Goal: Task Accomplishment & Management: Use online tool/utility

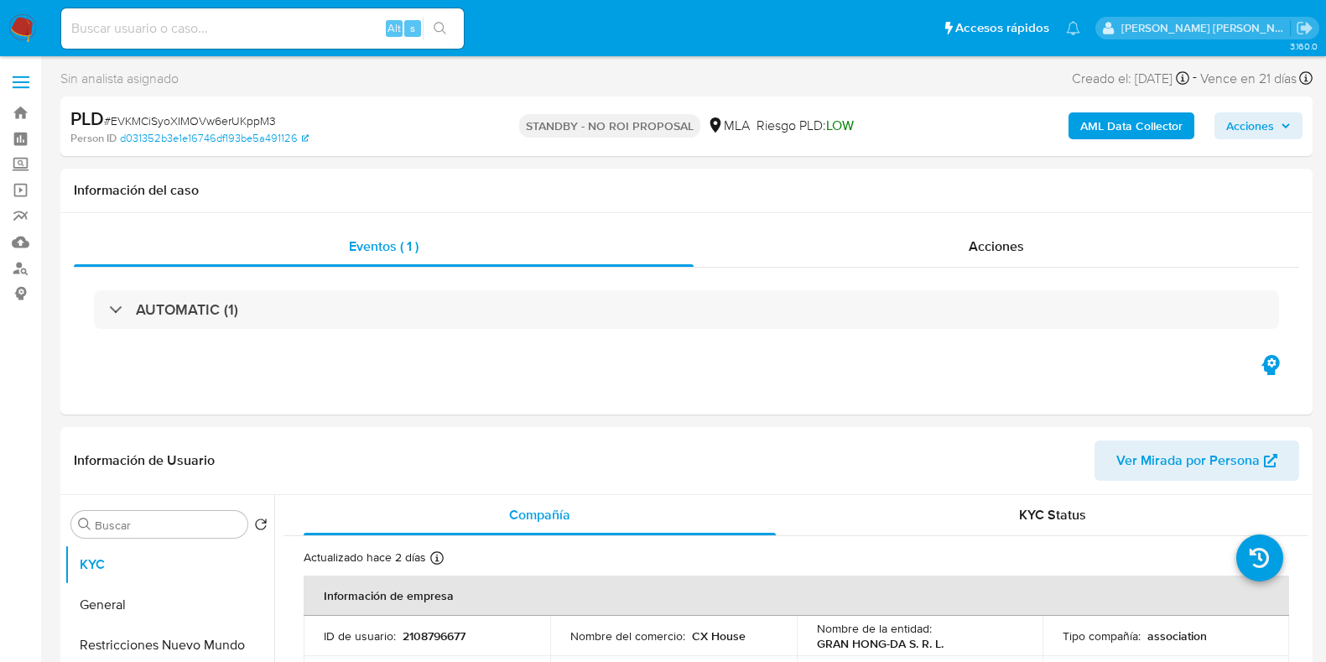
select select "10"
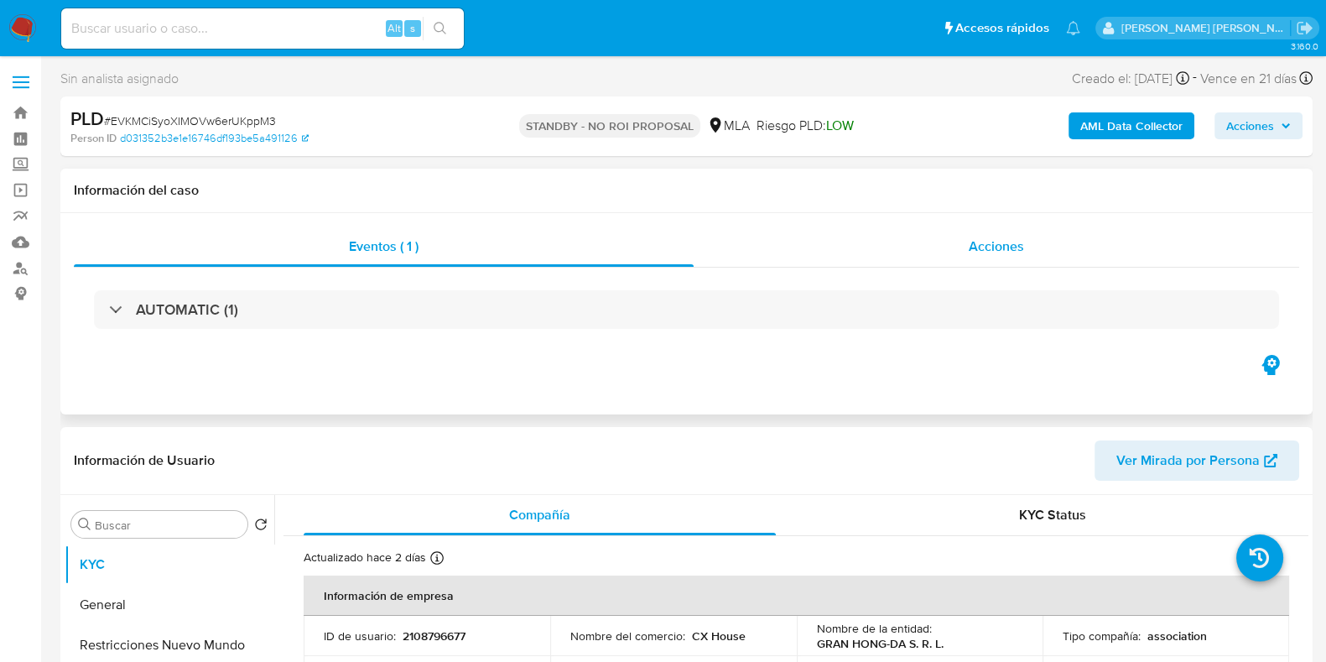
click at [969, 245] on span "Acciones" at bounding box center [996, 245] width 55 height 19
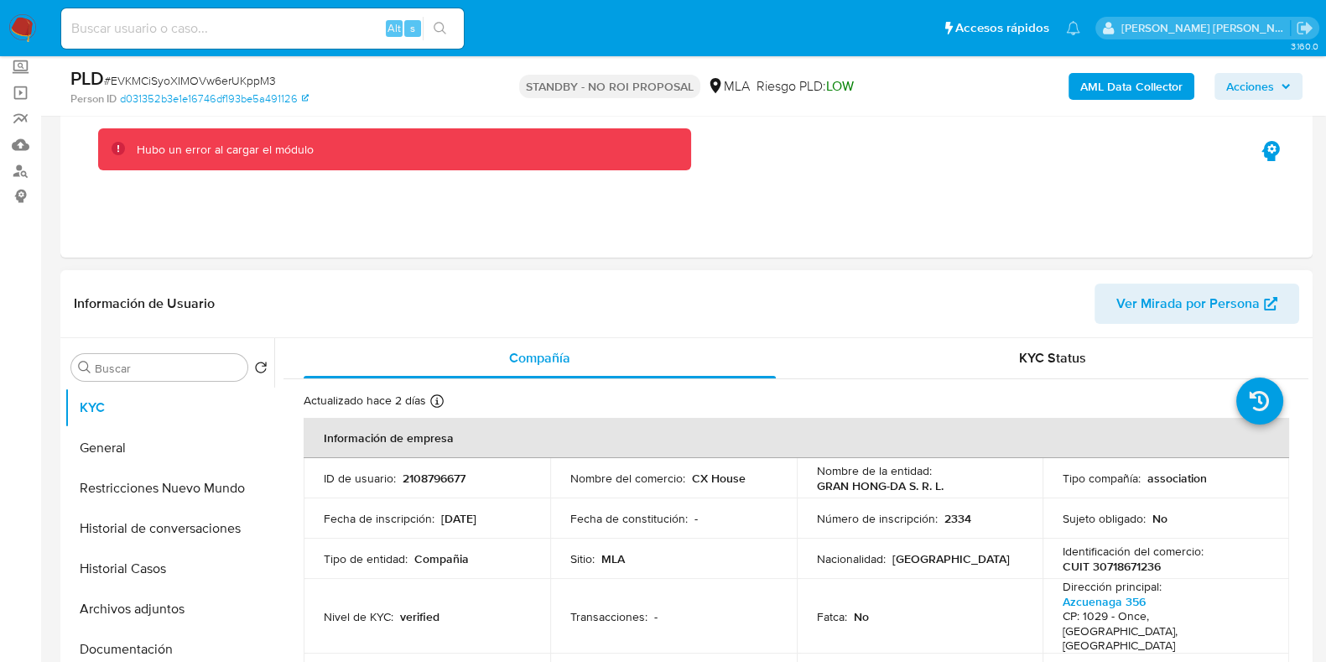
scroll to position [314, 0]
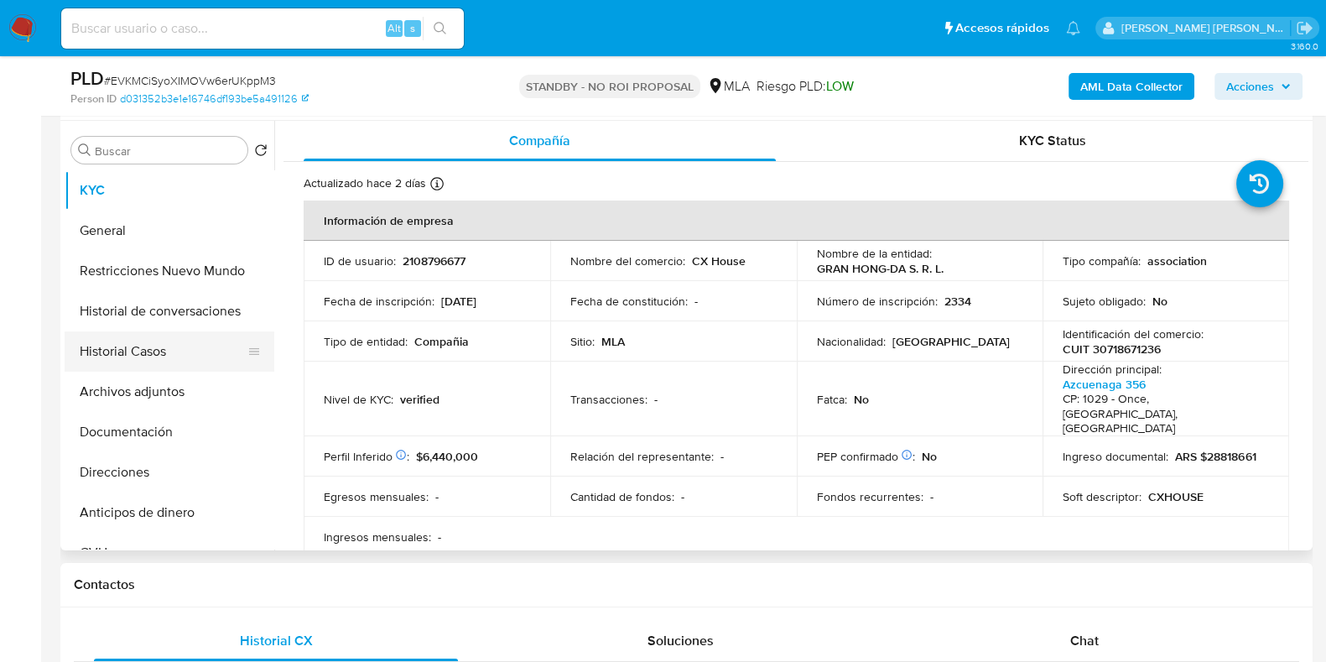
click at [153, 362] on button "Historial Casos" at bounding box center [163, 351] width 196 height 40
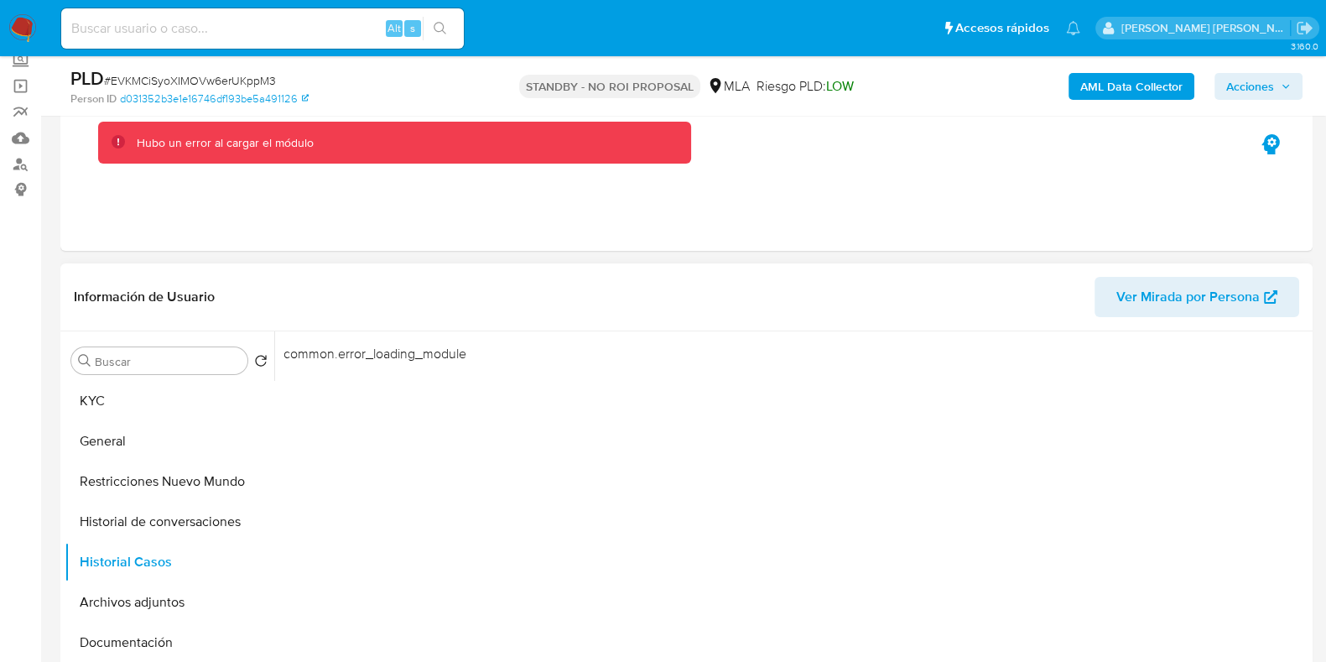
scroll to position [0, 0]
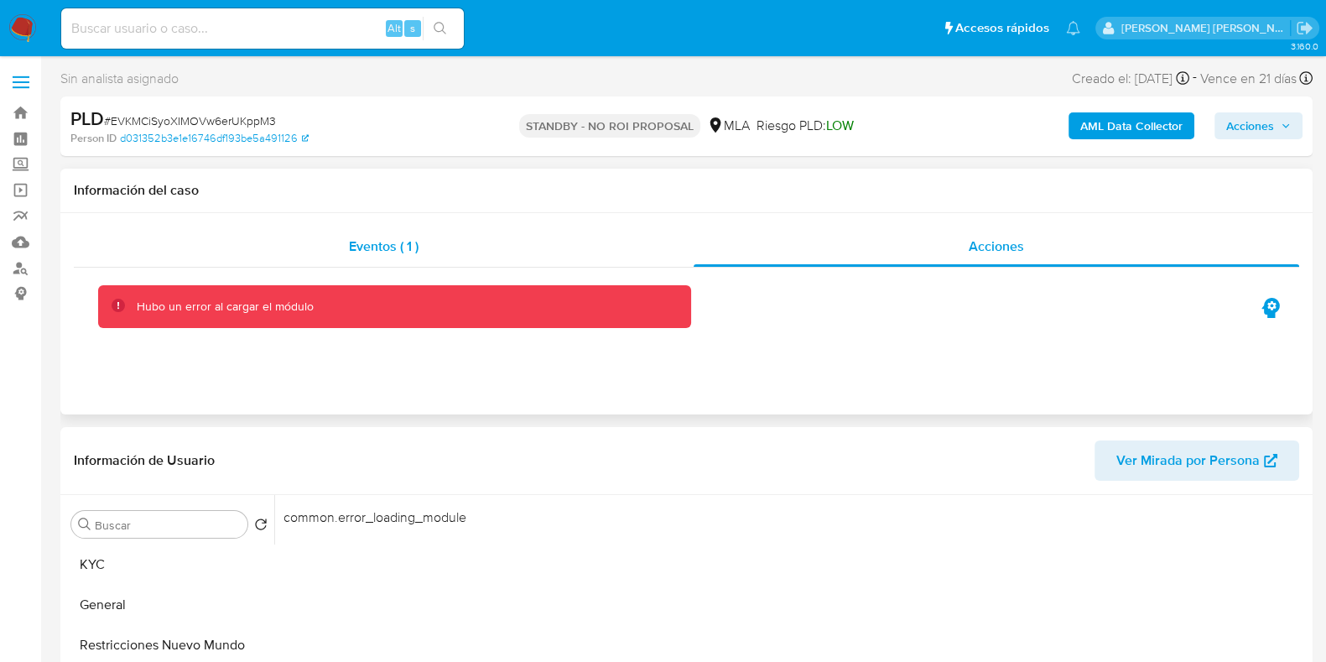
click at [403, 225] on div "Eventos ( 1 ) Acciones Hubo un error al cargar el módulo" at bounding box center [686, 313] width 1252 height 201
drag, startPoint x: 411, startPoint y: 263, endPoint x: 528, endPoint y: 262, distance: 117.4
click at [411, 262] on div "Eventos ( 1 )" at bounding box center [384, 246] width 620 height 40
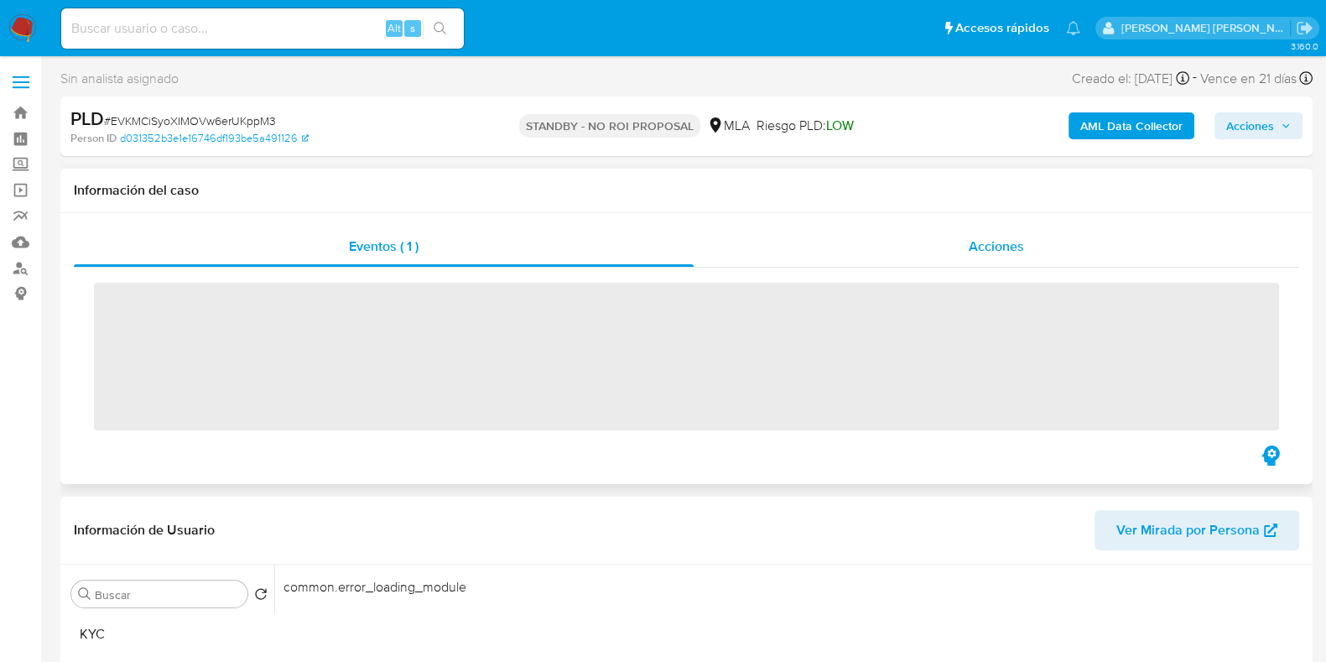
click at [975, 263] on div "Acciones" at bounding box center [995, 246] width 605 height 40
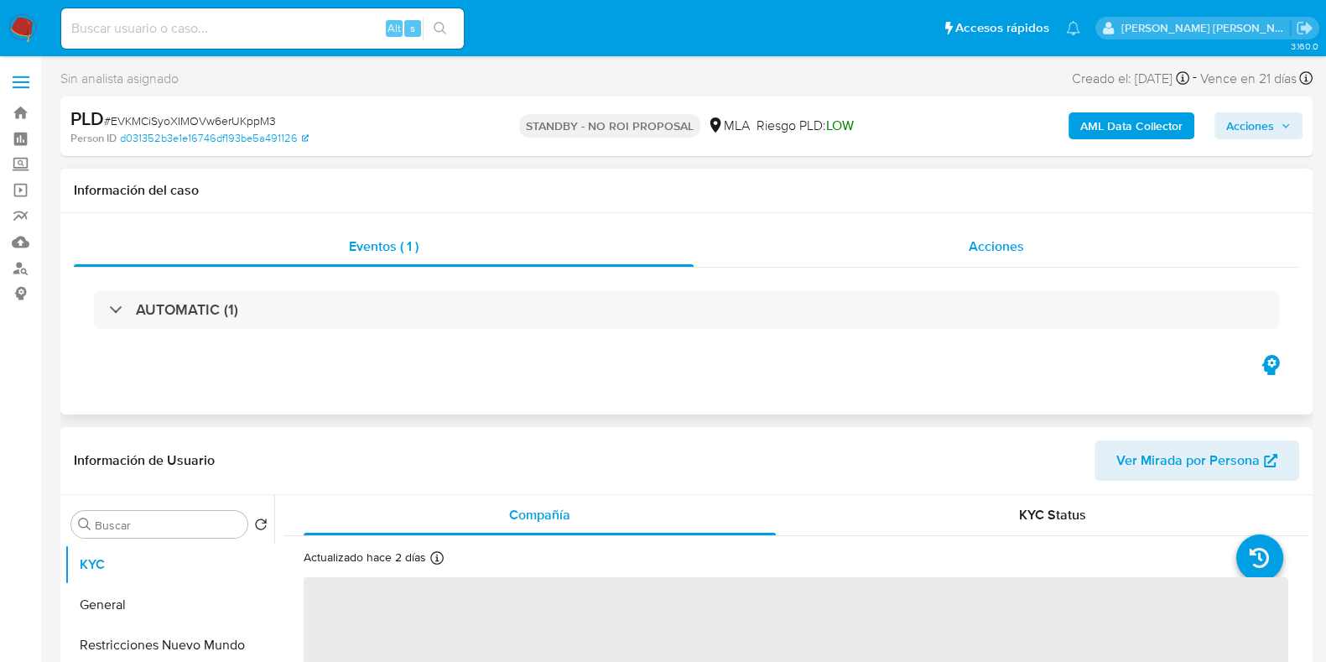
click at [1018, 234] on div "Acciones" at bounding box center [995, 246] width 605 height 40
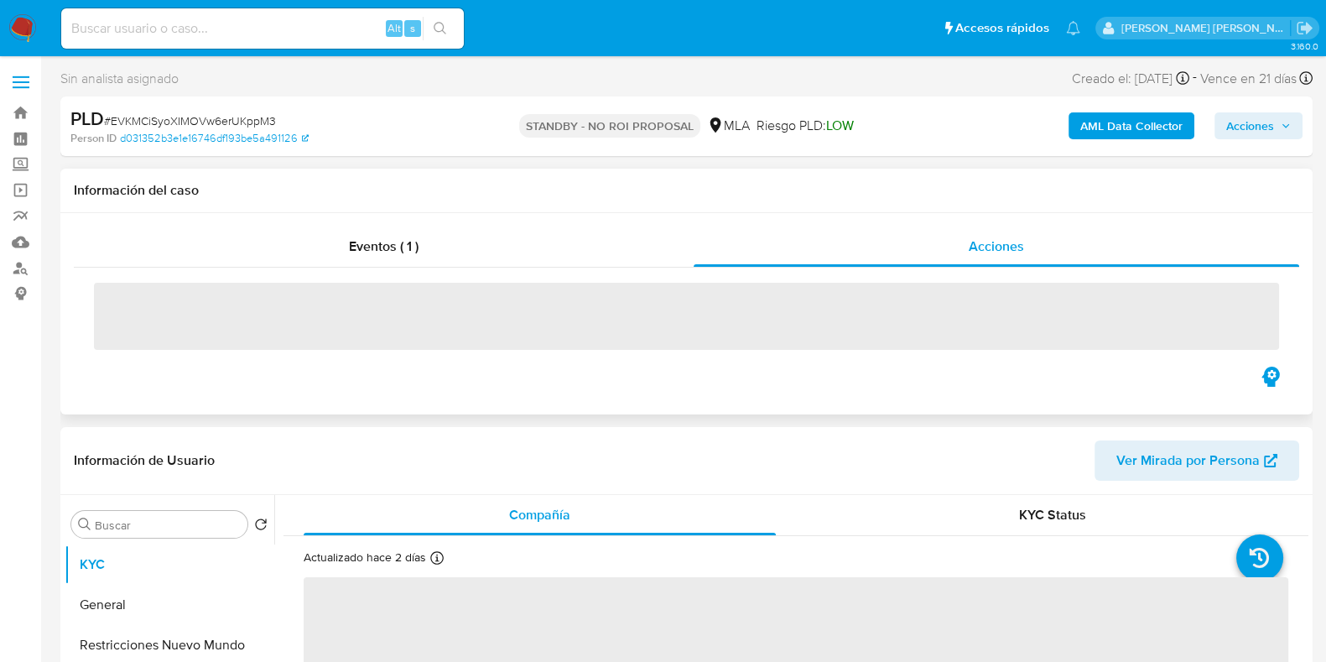
select select "10"
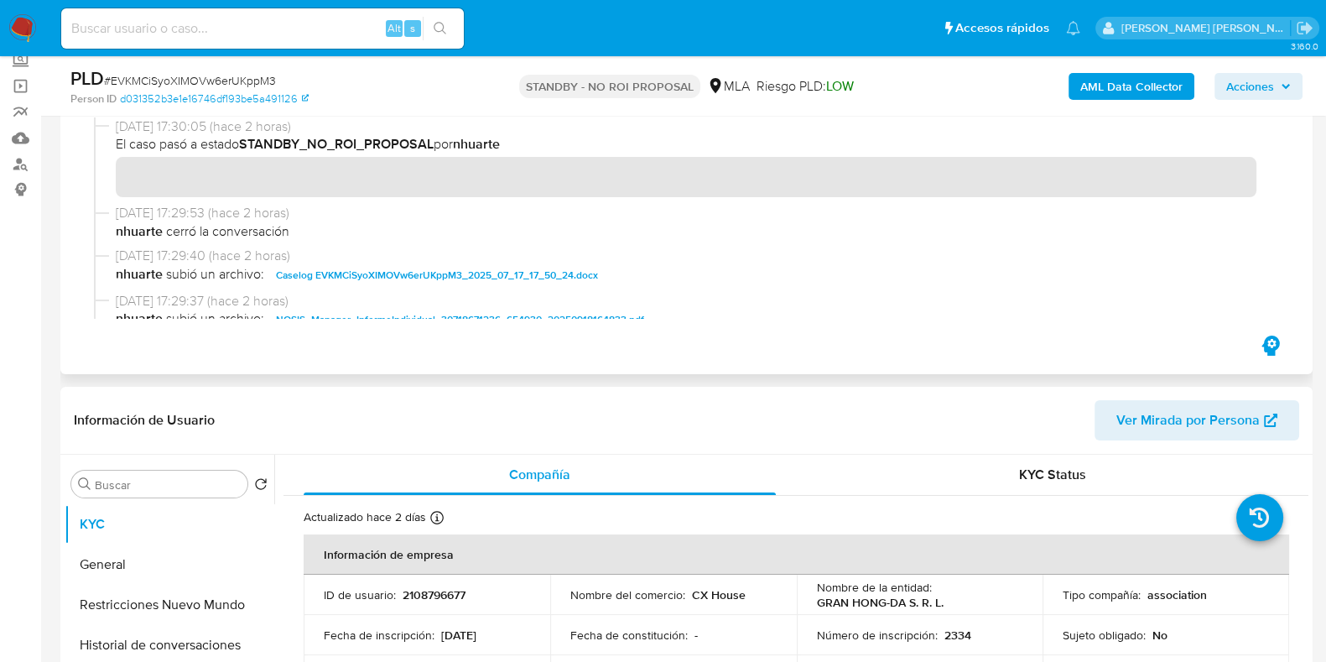
scroll to position [104, 0]
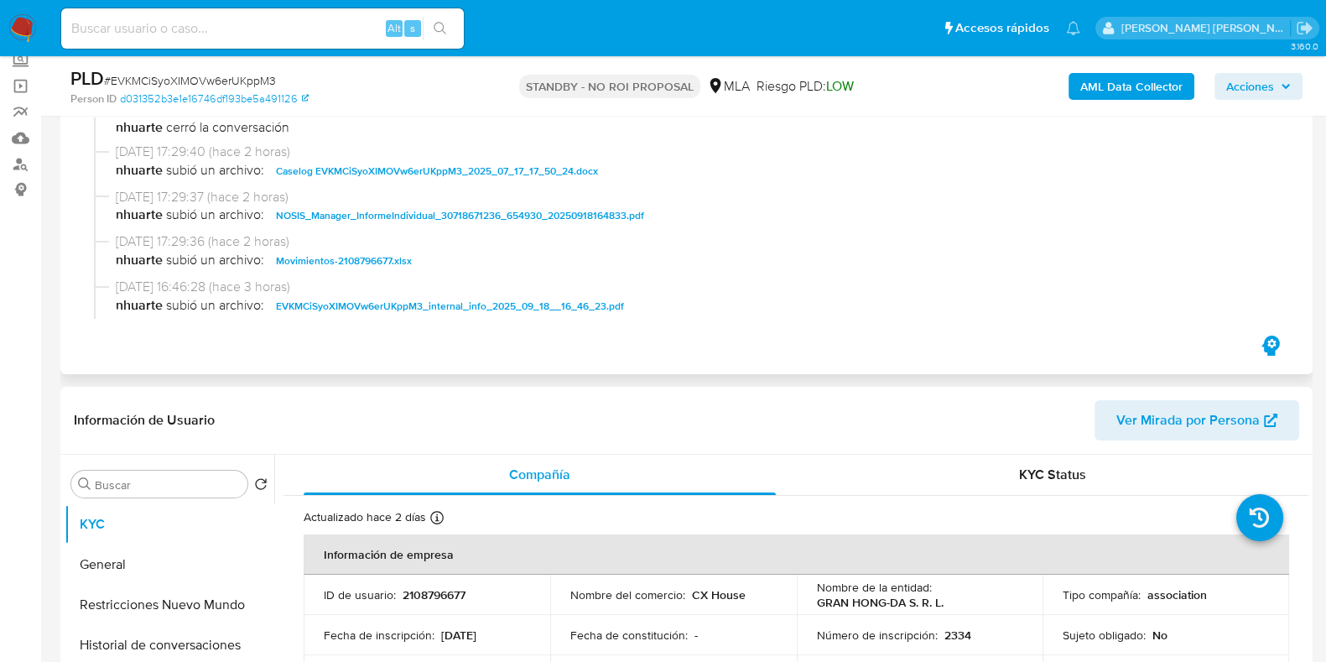
click at [445, 174] on span "Caselog EVKMCiSyoXIMOVw6erUKppM3_2025_07_17_17_50_24.docx" at bounding box center [437, 171] width 322 height 20
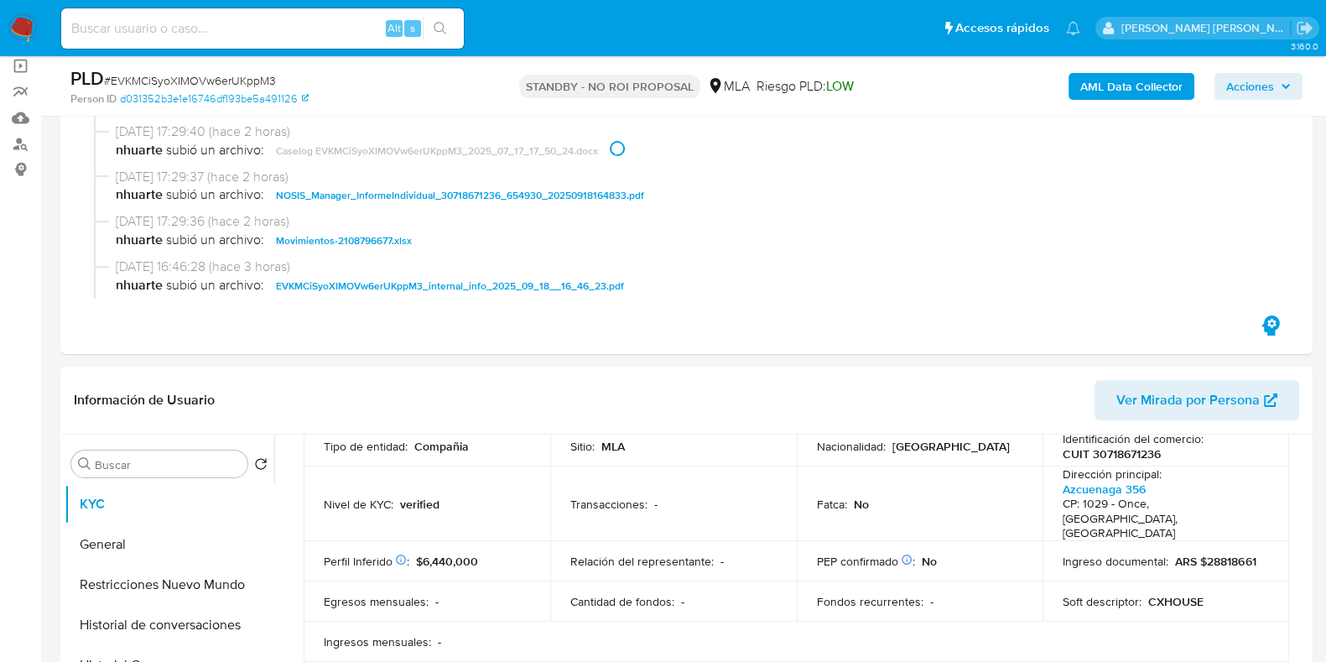
scroll to position [524, 0]
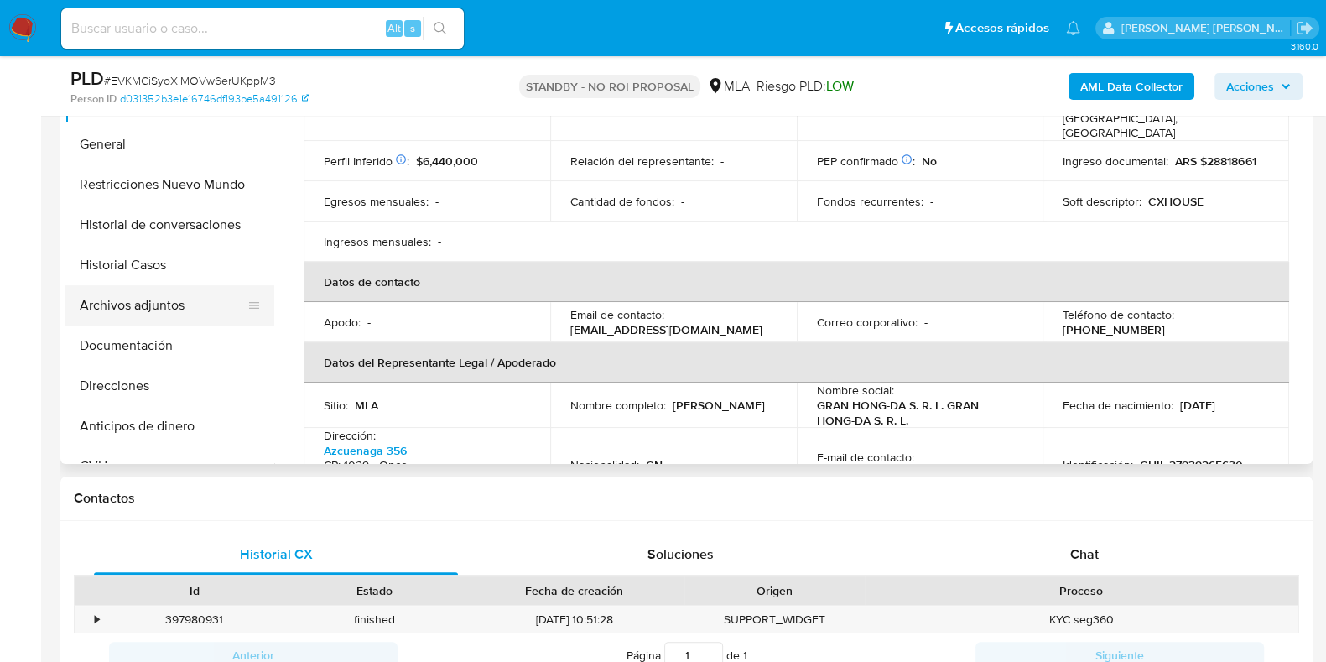
click at [184, 319] on button "Archivos adjuntos" at bounding box center [163, 305] width 196 height 40
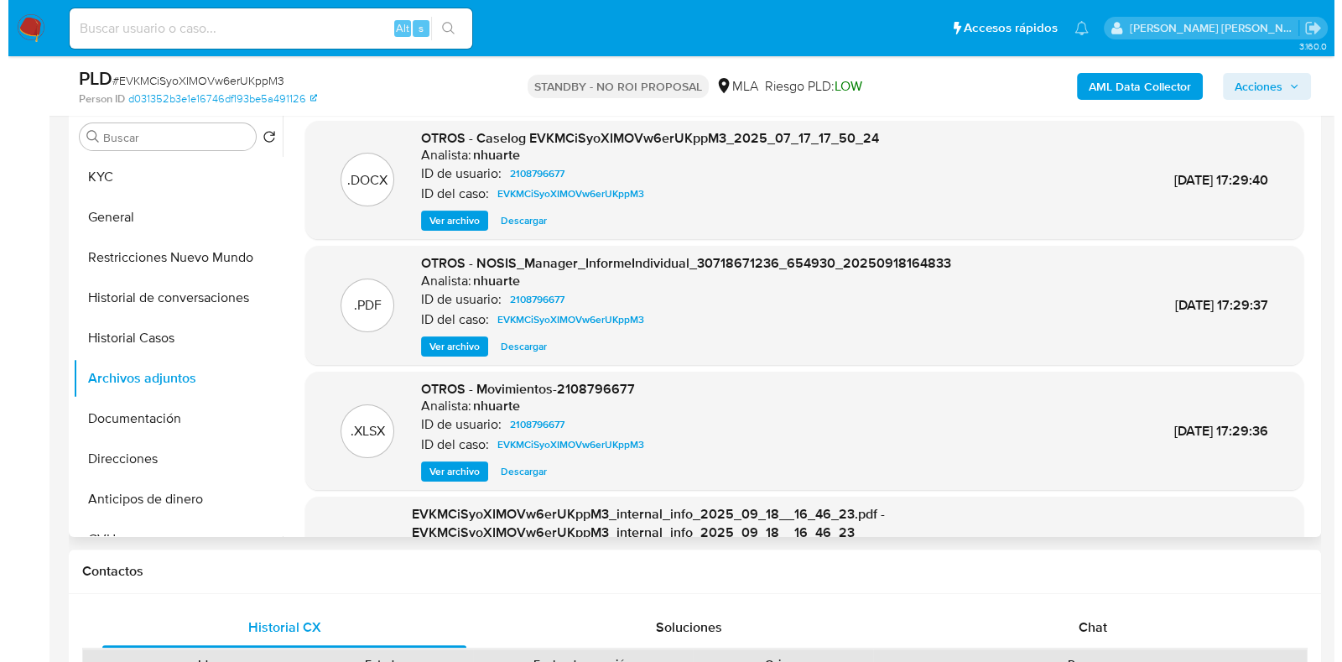
scroll to position [418, 0]
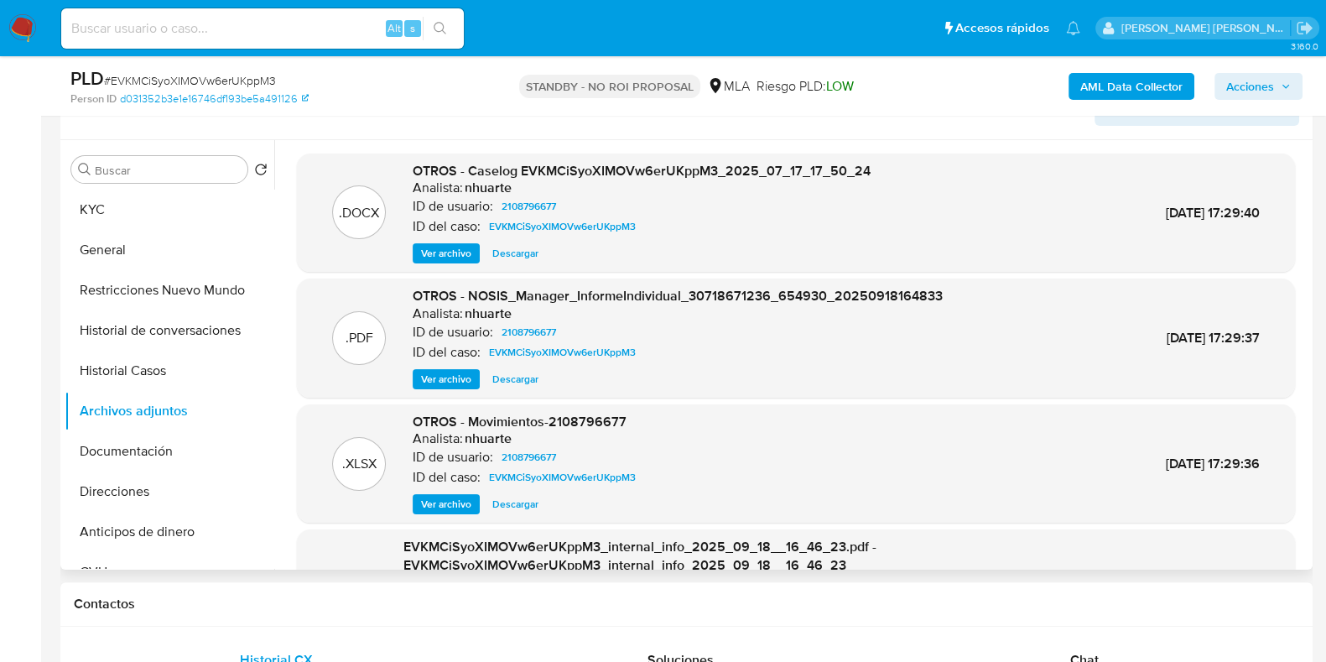
click at [461, 257] on span "Ver archivo" at bounding box center [446, 253] width 50 height 17
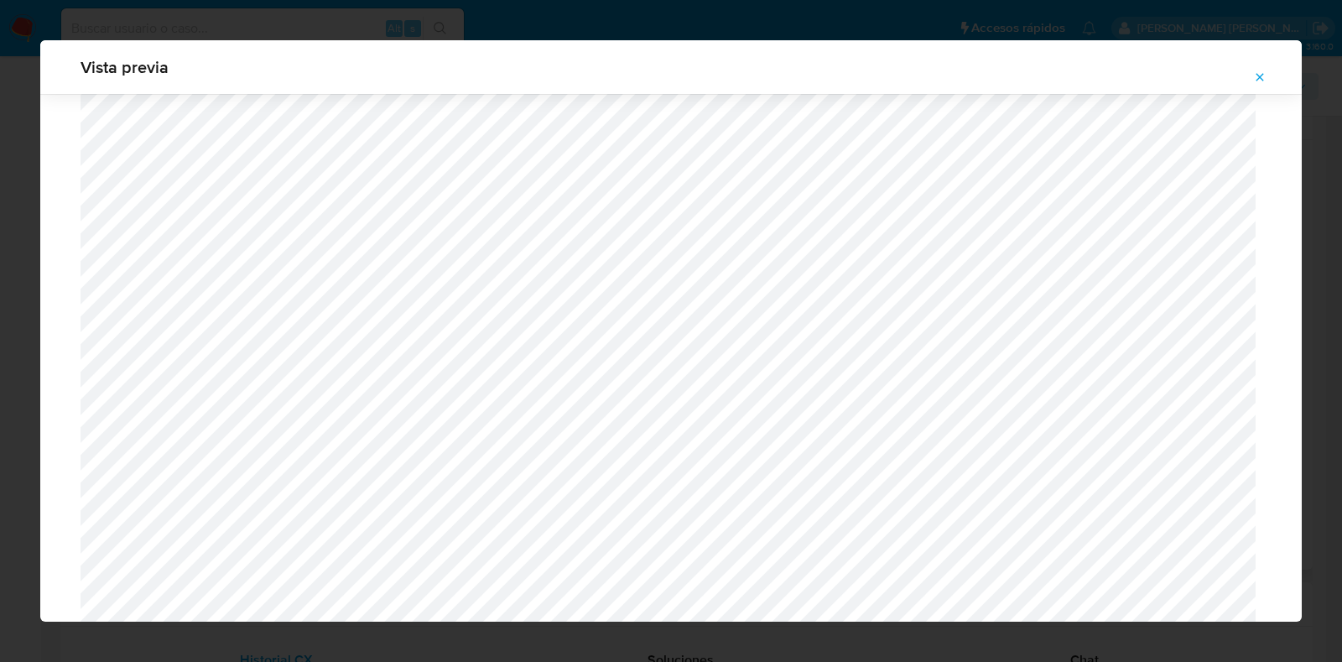
scroll to position [1958, 0]
click at [1254, 76] on icon "Attachment preview" at bounding box center [1259, 76] width 13 height 13
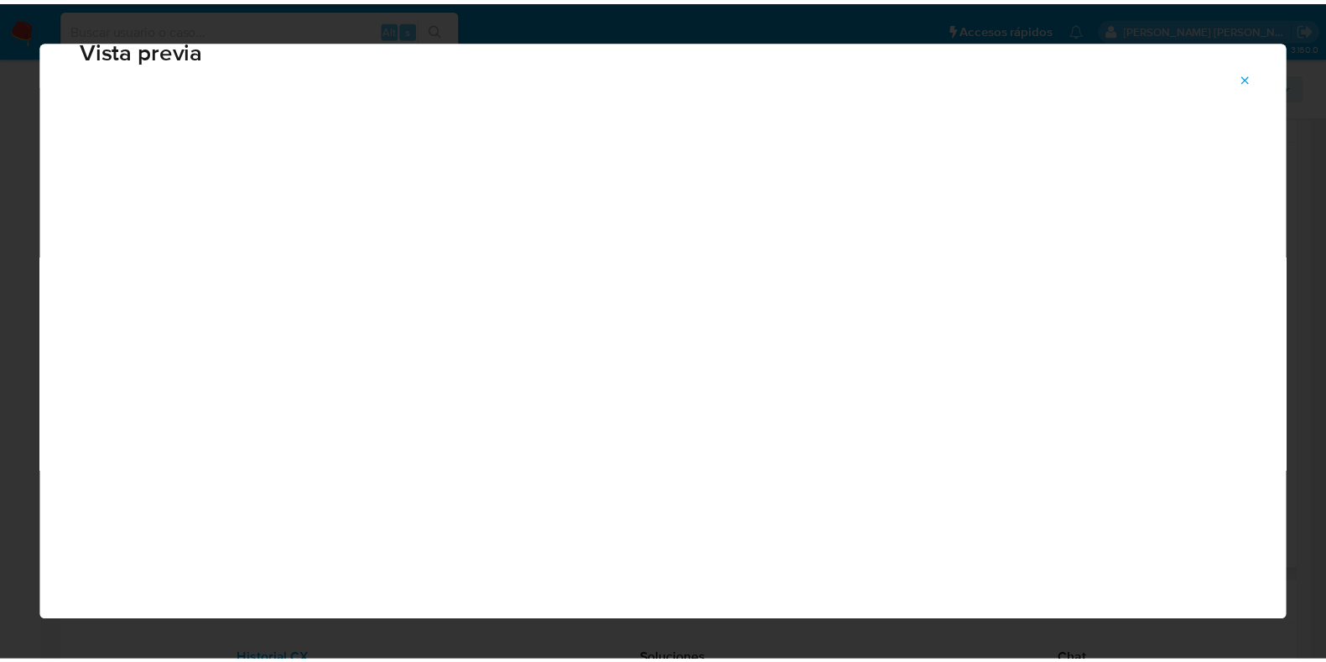
scroll to position [42, 0]
